Goal: Task Accomplishment & Management: Complete application form

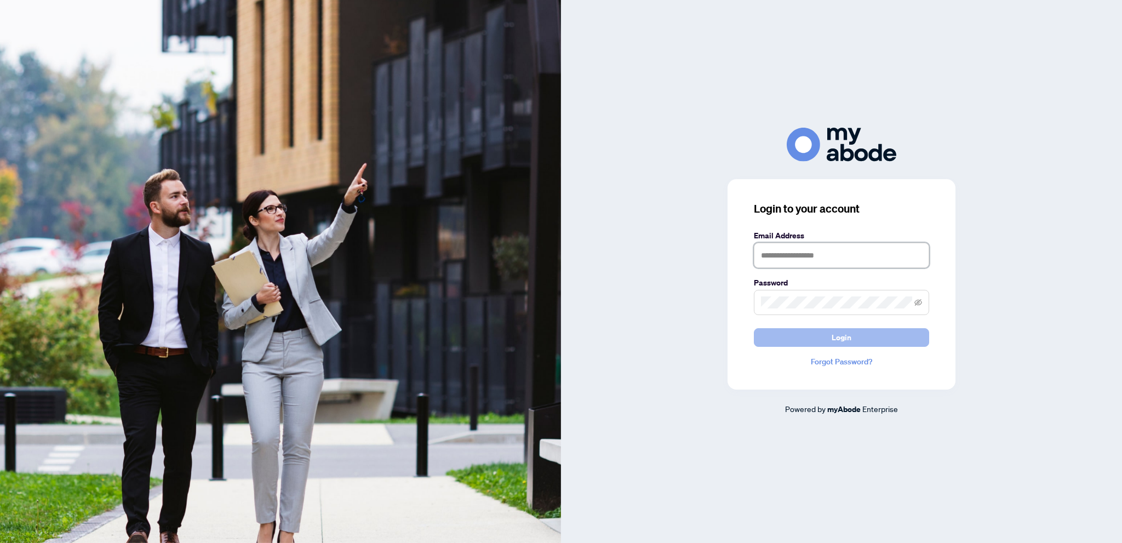
type input "**********"
click at [782, 336] on button "Login" at bounding box center [841, 337] width 175 height 19
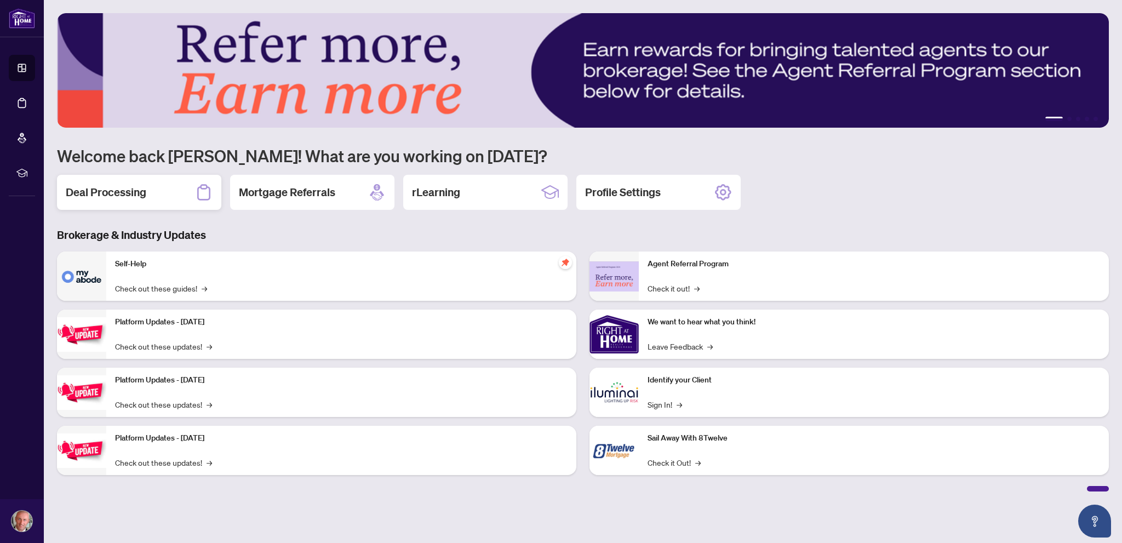
click at [111, 184] on div "Deal Processing" at bounding box center [139, 192] width 164 height 35
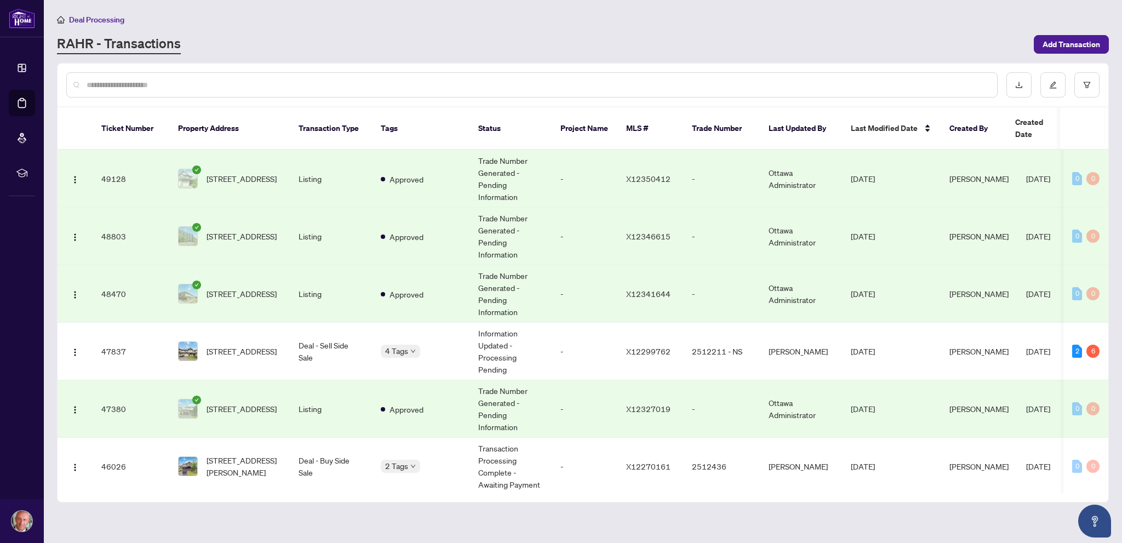
click at [337, 87] on input "text" at bounding box center [538, 85] width 902 height 12
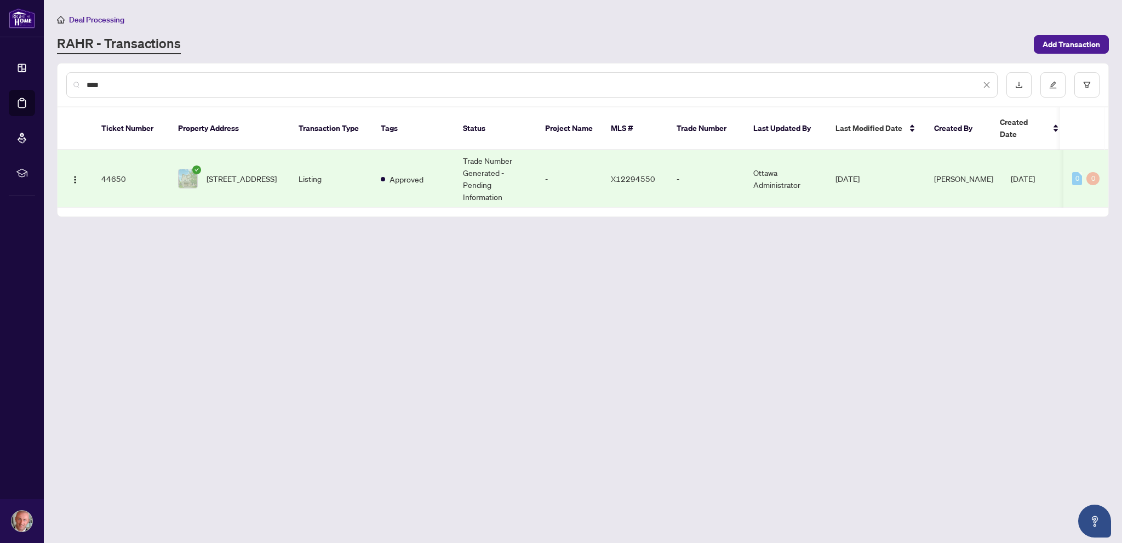
type input "****"
click at [318, 163] on td "Listing" at bounding box center [331, 179] width 82 height 58
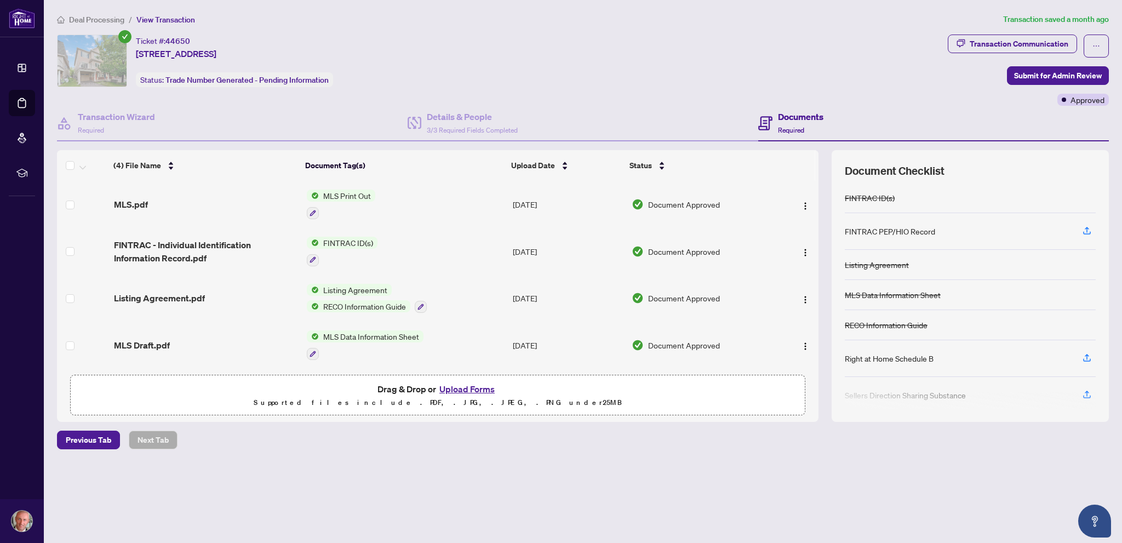
click at [456, 386] on button "Upload Forms" at bounding box center [467, 389] width 62 height 14
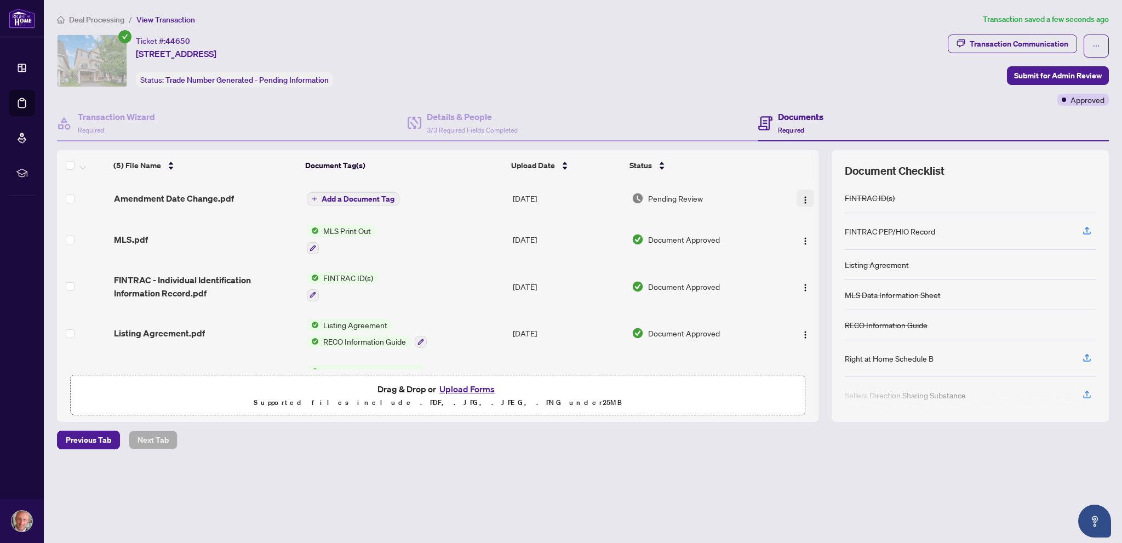
click at [803, 198] on img "button" at bounding box center [805, 200] width 9 height 9
click at [818, 324] on span "Archive" at bounding box center [854, 324] width 105 height 12
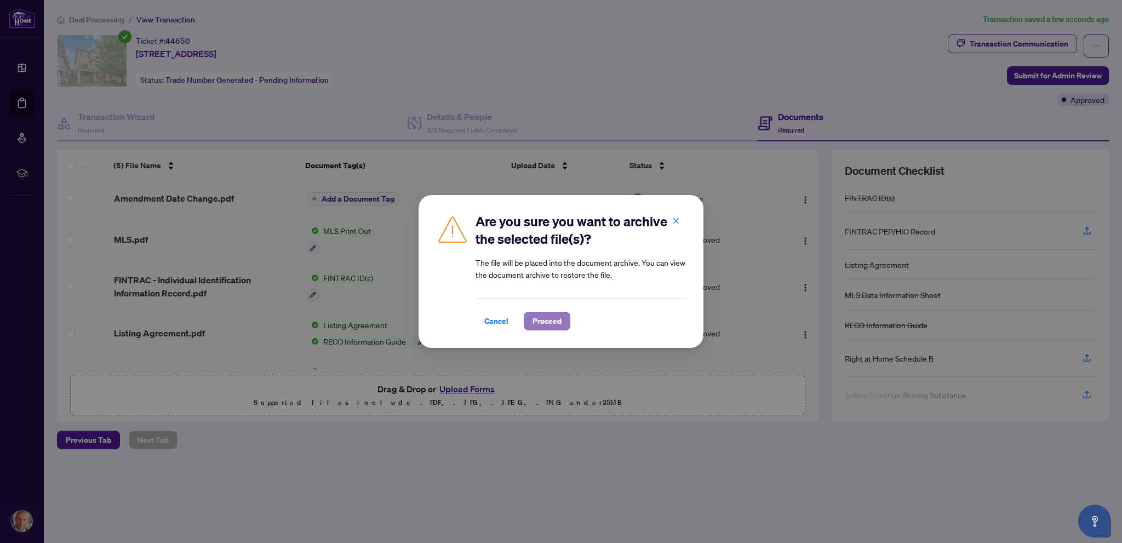
click at [556, 322] on span "Proceed" at bounding box center [546, 321] width 29 height 18
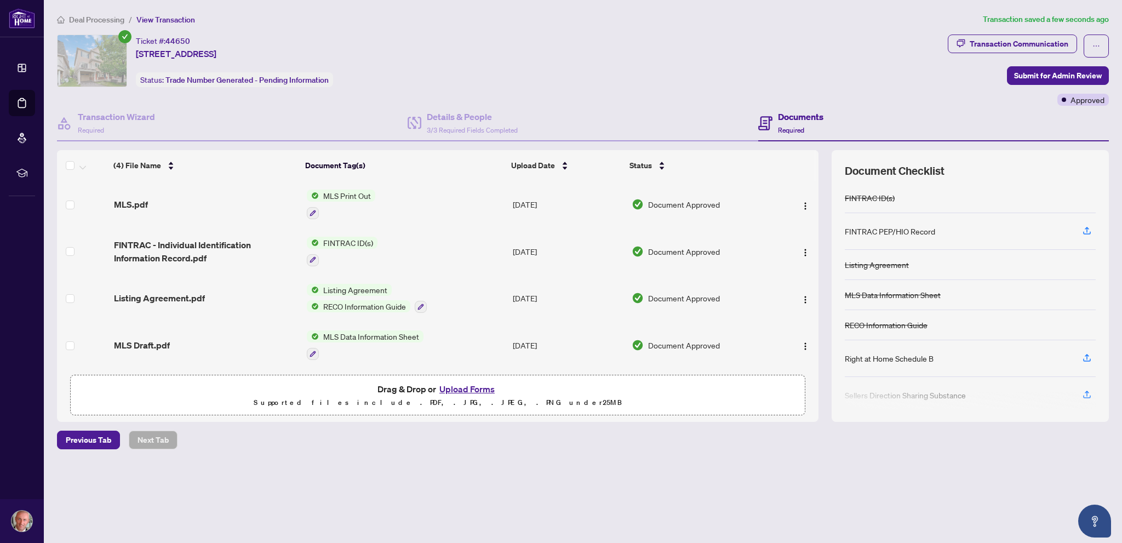
click at [455, 385] on button "Upload Forms" at bounding box center [467, 389] width 62 height 14
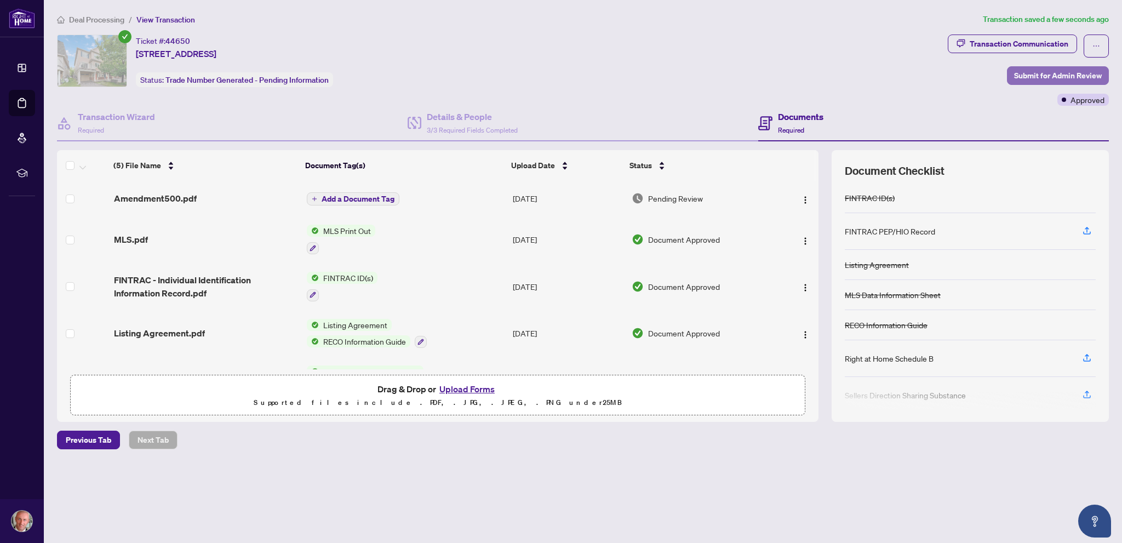
click at [1015, 70] on span "Submit for Admin Review" at bounding box center [1058, 76] width 88 height 18
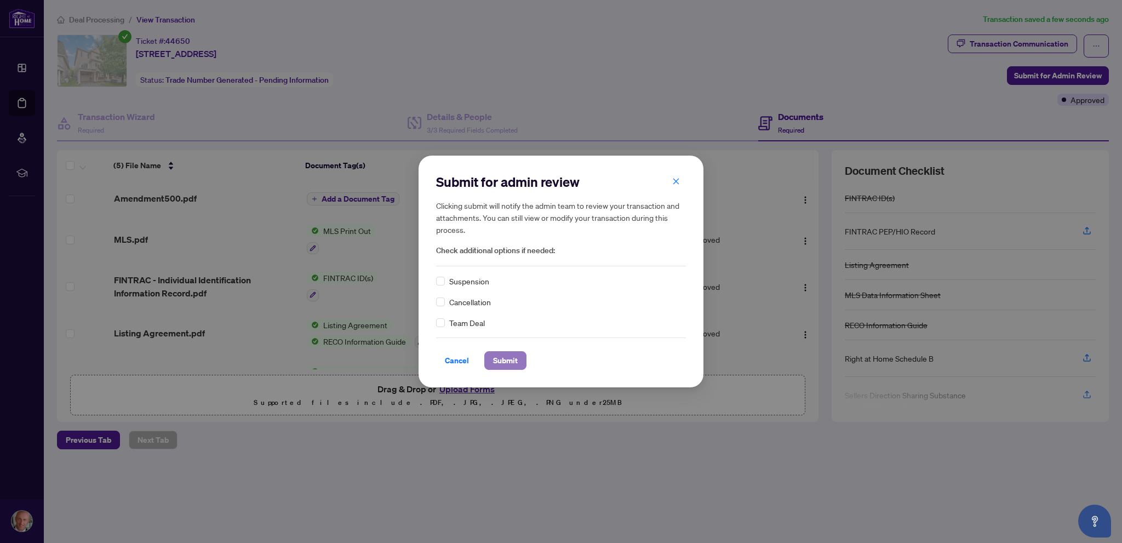
click at [503, 363] on span "Submit" at bounding box center [505, 361] width 25 height 18
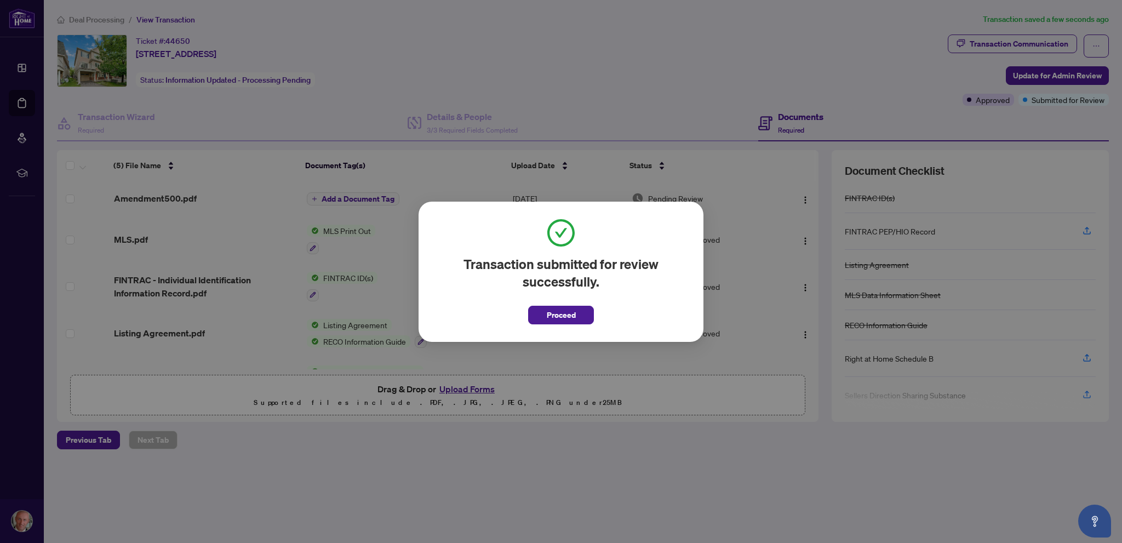
click at [554, 311] on span "Proceed" at bounding box center [561, 315] width 29 height 18
